Goal: Find specific page/section: Find specific page/section

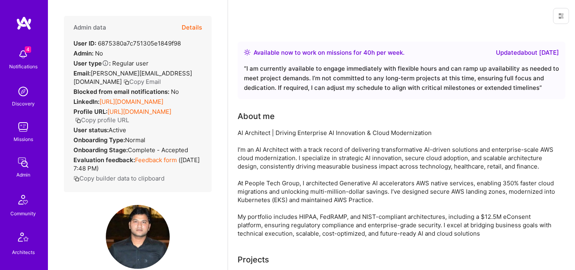
scroll to position [71, 0]
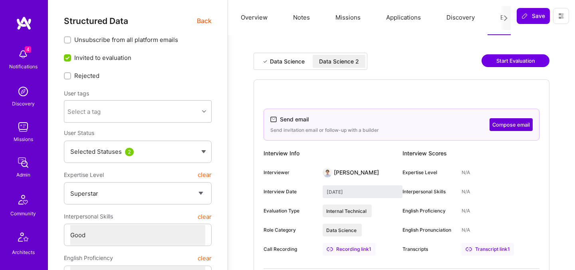
select select "7"
select select "4"
select select "7"
select select "US"
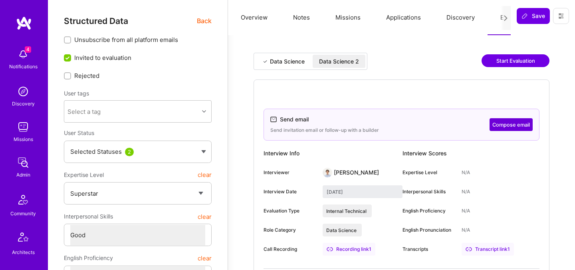
select select "Right Now"
click at [204, 23] on span "Back" at bounding box center [204, 21] width 15 height 10
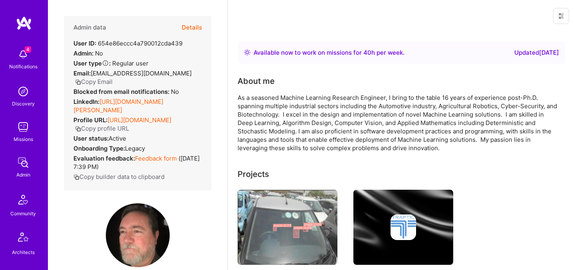
click at [190, 30] on button "Details" at bounding box center [192, 27] width 20 height 23
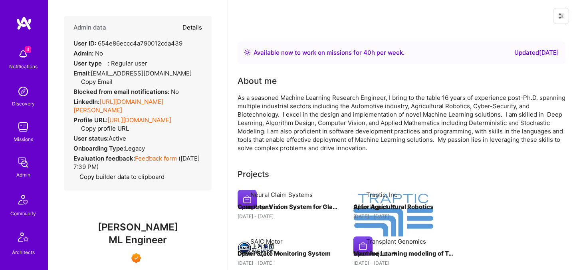
type textarea "x"
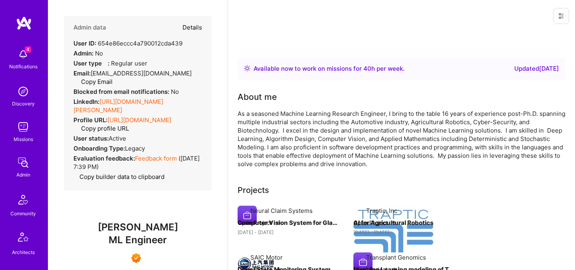
select select "7"
select select "4"
select select "7"
select select "US"
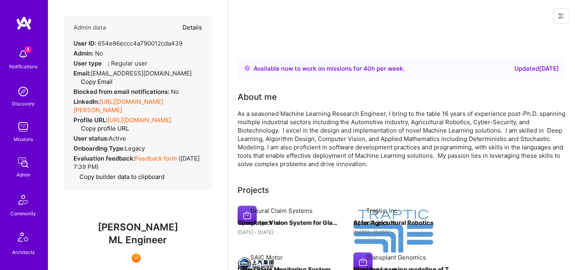
select select "Right Now"
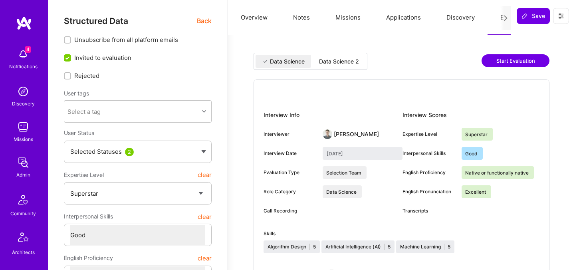
click at [353, 58] on div "Data Science 2" at bounding box center [339, 62] width 40 height 8
type input "[DATE]"
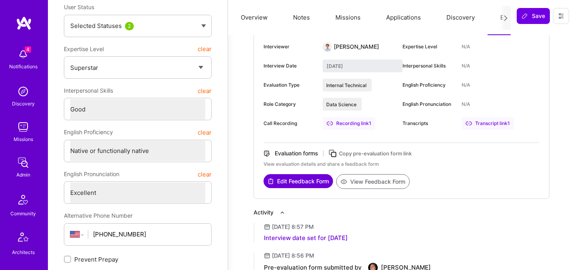
scroll to position [169, 0]
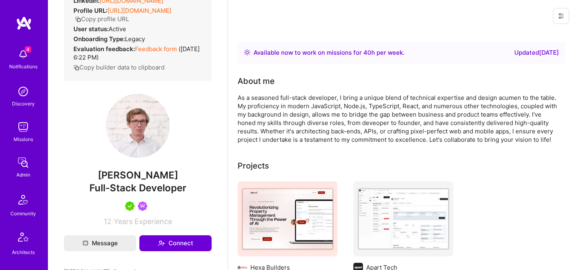
scroll to position [100, 0]
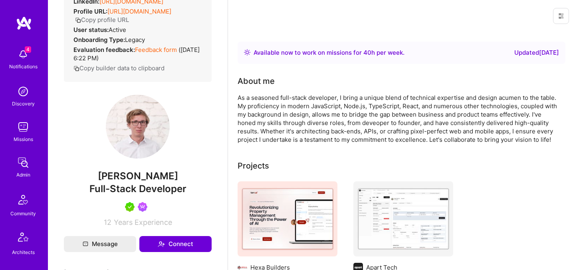
click at [103, 175] on span "Patryk Pawłowski" at bounding box center [138, 176] width 148 height 12
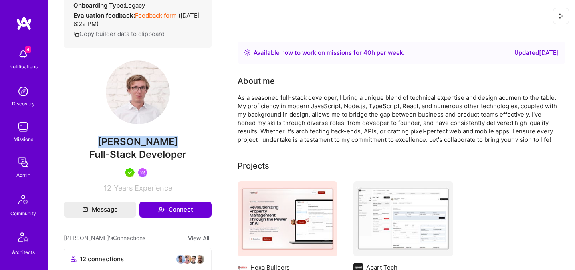
copy span "Patryk Pawłowski"
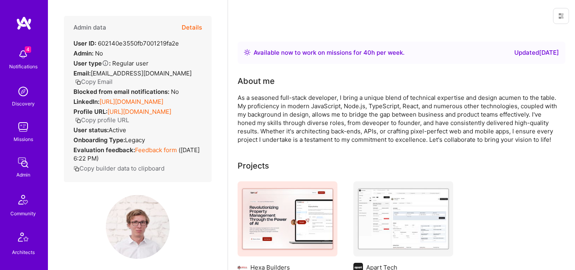
scroll to position [240, 0]
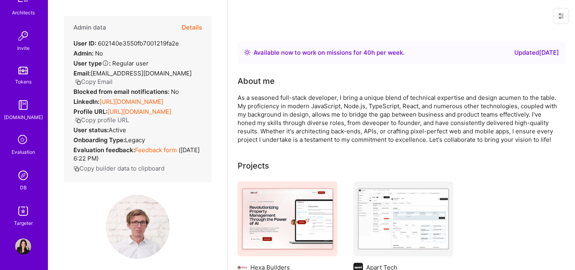
click at [23, 139] on icon at bounding box center [23, 140] width 15 height 15
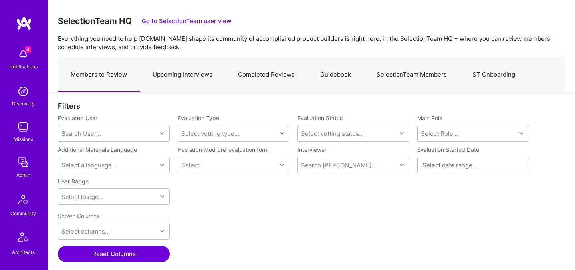
scroll to position [186, 508]
click at [199, 77] on link "Upcoming Interviews" at bounding box center [182, 75] width 85 height 35
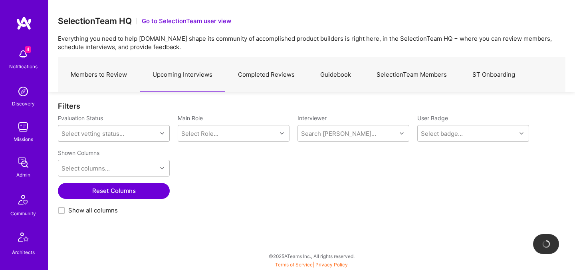
click at [131, 131] on div "Select vetting status..." at bounding box center [107, 133] width 99 height 16
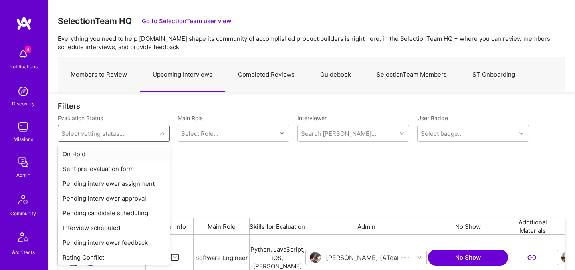
scroll to position [186, 508]
paste input "Patryk Pawłowski"
type input "Patryk Pawłowski"
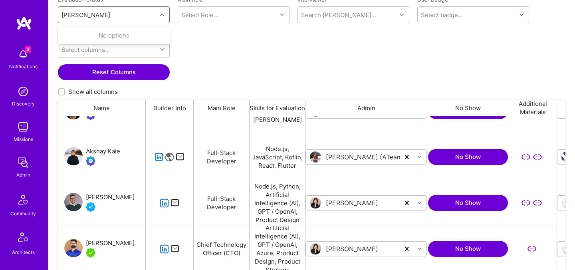
scroll to position [0, 0]
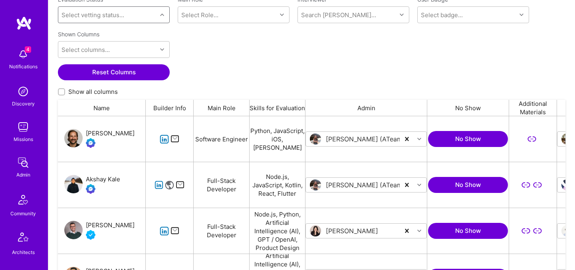
drag, startPoint x: 124, startPoint y: 15, endPoint x: 101, endPoint y: 14, distance: 22.8
click at [101, 14] on div "Select vetting status..." at bounding box center [107, 15] width 99 height 16
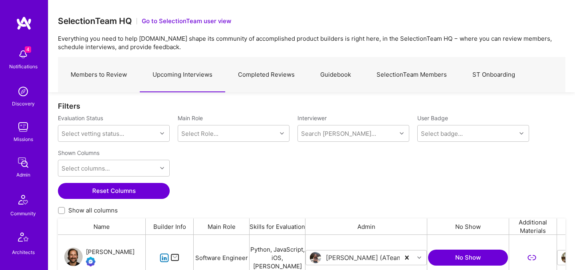
click at [112, 71] on link "Members to Review" at bounding box center [99, 75] width 82 height 35
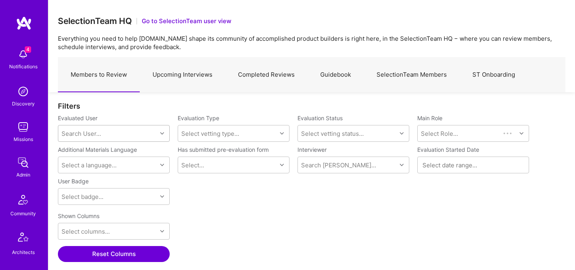
scroll to position [186, 508]
click at [87, 136] on div "Search User..." at bounding box center [81, 133] width 40 height 8
paste input "Patryk Pawłowski"
type input "Patryk Pawłowski"
click at [100, 154] on div "Patryk Pawłowski" at bounding box center [123, 154] width 81 height 8
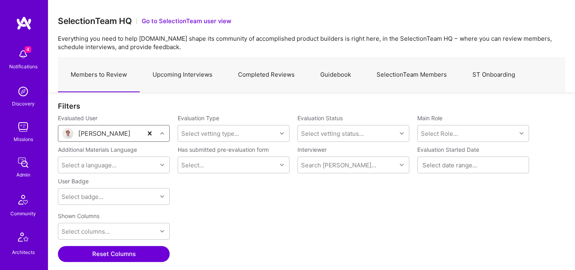
click at [112, 252] on button "Reset Columns" at bounding box center [114, 254] width 112 height 16
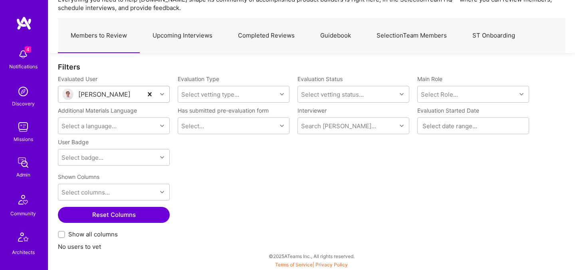
click at [100, 236] on span "Show all columns" at bounding box center [93, 234] width 50 height 8
click at [65, 236] on input "Show all columns" at bounding box center [63, 235] width 6 height 6
checkbox input "true"
click at [129, 91] on div "Patryk Pawłowski" at bounding box center [104, 94] width 52 height 8
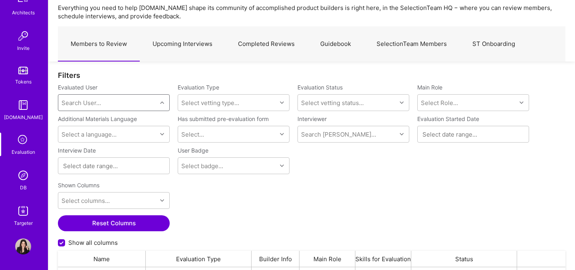
scroll to position [186, 508]
click at [25, 142] on icon at bounding box center [23, 140] width 15 height 15
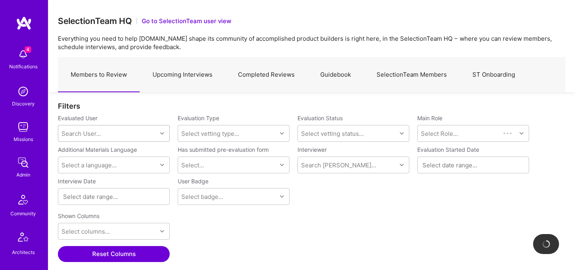
click at [113, 132] on div "Search User..." at bounding box center [107, 133] width 99 height 16
paste input "Patryk Pawłowski"
type input "Patryk Pawłowski"
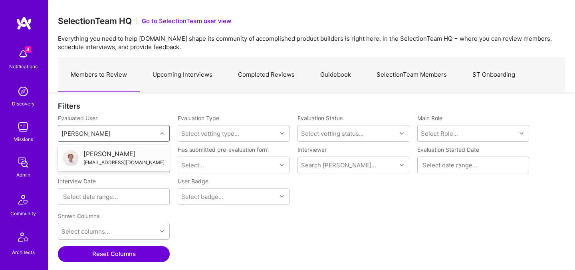
click at [94, 155] on div "Patryk Pawłowski" at bounding box center [123, 154] width 81 height 8
click at [24, 167] on img at bounding box center [23, 163] width 16 height 16
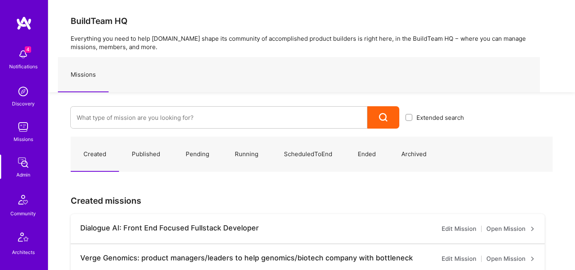
click at [22, 58] on img at bounding box center [23, 54] width 16 height 16
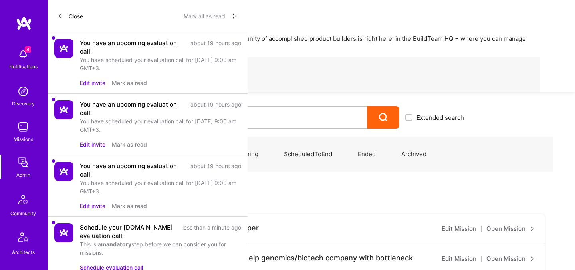
click at [74, 14] on button "Close" at bounding box center [71, 16] width 26 height 13
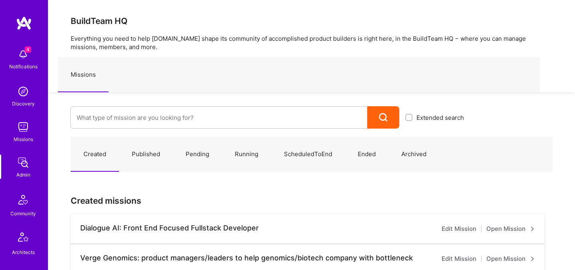
click at [27, 52] on span "4" at bounding box center [28, 49] width 6 height 6
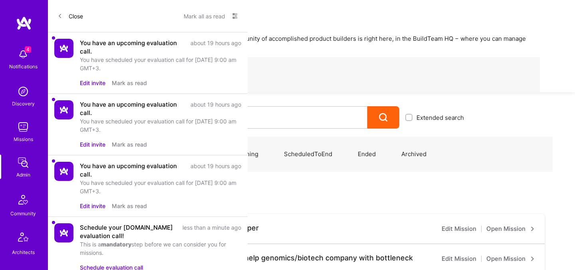
click at [72, 13] on button "Close" at bounding box center [71, 16] width 26 height 13
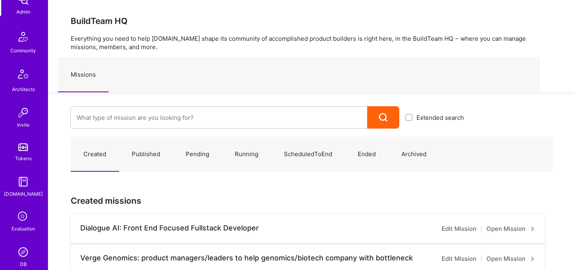
scroll to position [240, 0]
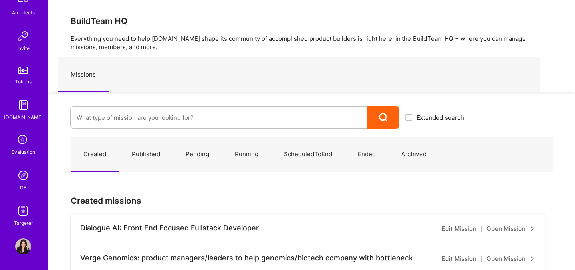
click at [18, 148] on div "Evaluation" at bounding box center [24, 152] width 24 height 8
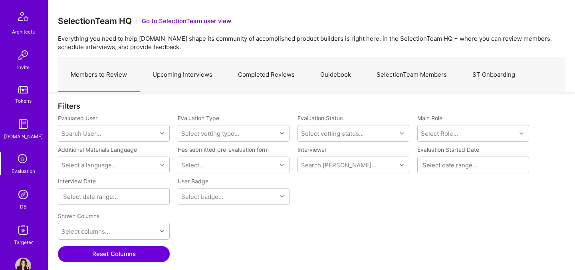
scroll to position [186, 508]
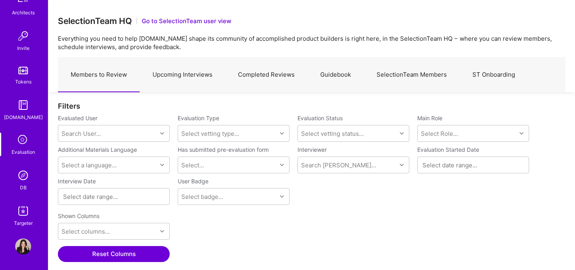
click at [177, 75] on link "Upcoming Interviews" at bounding box center [182, 75] width 85 height 35
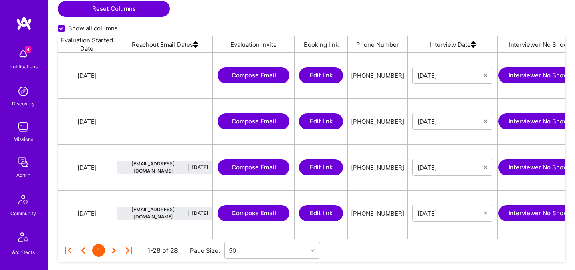
scroll to position [0, 941]
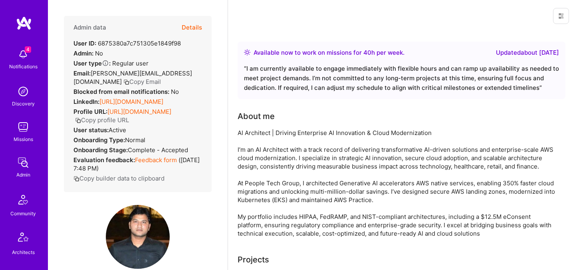
scroll to position [71, 0]
